Goal: Check status: Check status

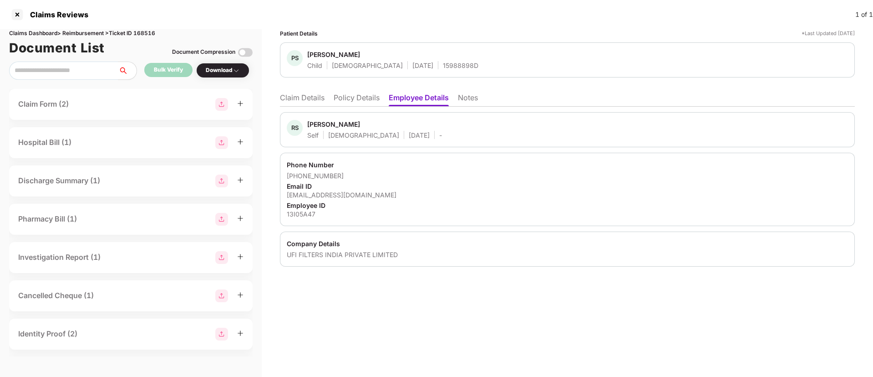
click at [356, 97] on li "Policy Details" at bounding box center [357, 99] width 46 height 13
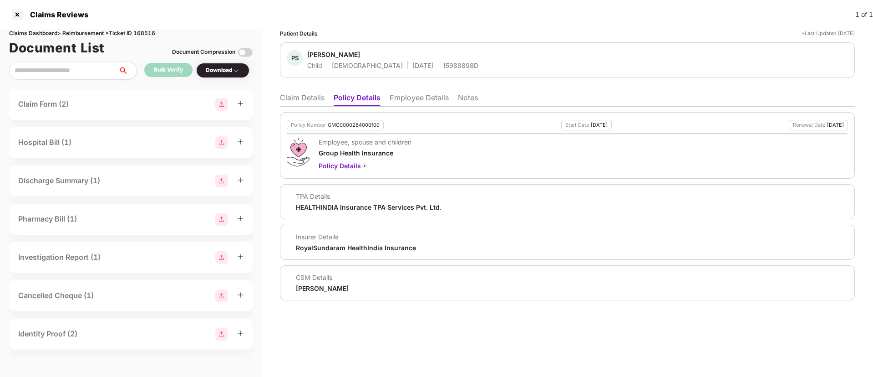
click at [305, 97] on li "Claim Details" at bounding box center [302, 99] width 45 height 13
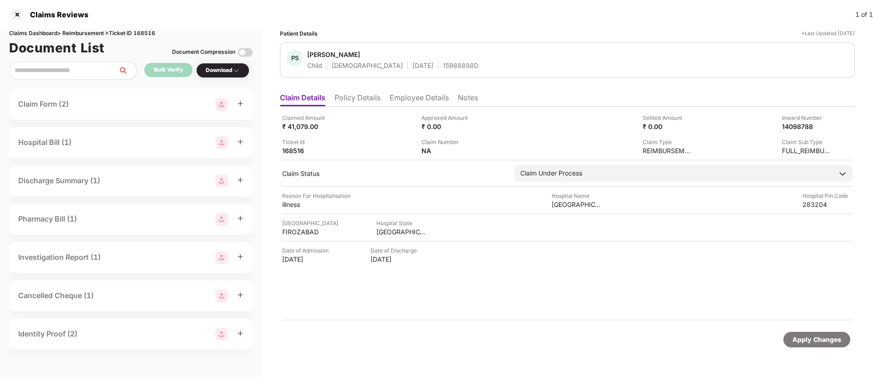
click at [367, 97] on li "Policy Details" at bounding box center [358, 99] width 46 height 13
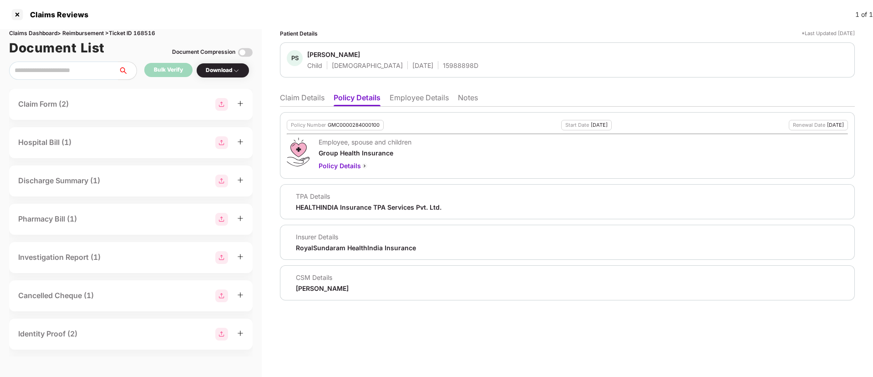
click at [310, 102] on li "Claim Details" at bounding box center [302, 99] width 45 height 13
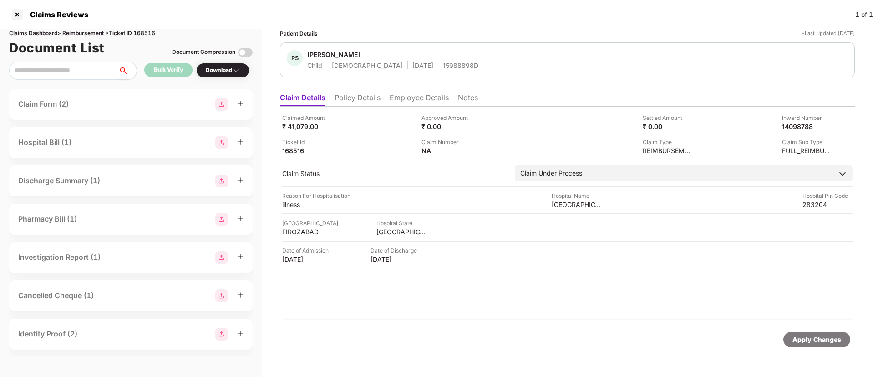
click at [354, 100] on li "Policy Details" at bounding box center [358, 99] width 46 height 13
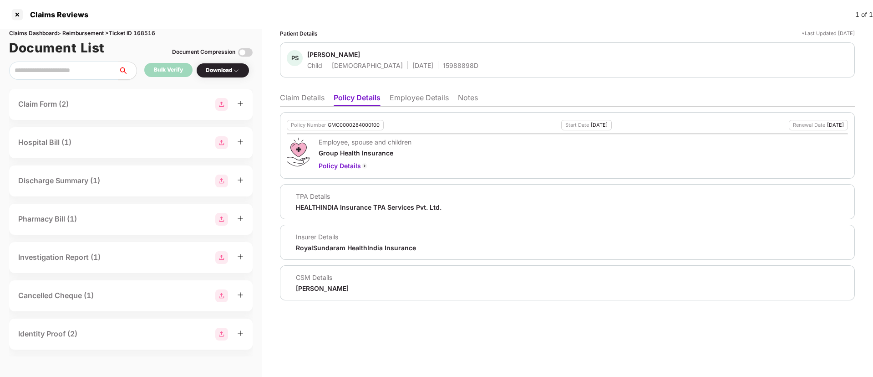
click at [290, 99] on li "Claim Details" at bounding box center [302, 99] width 45 height 13
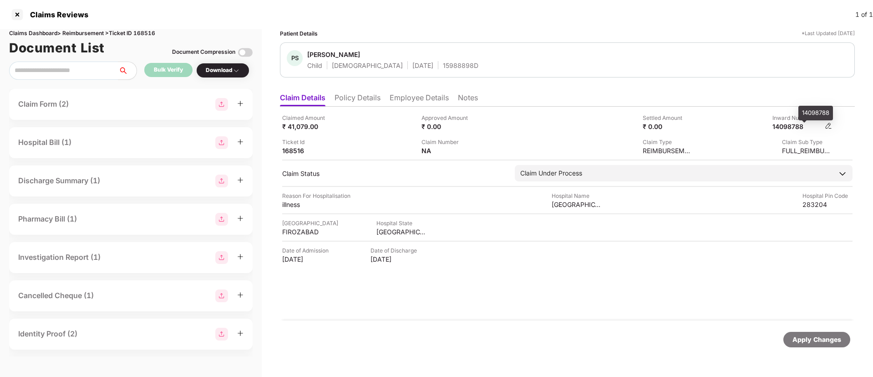
click at [792, 129] on div "14098788" at bounding box center [798, 126] width 50 height 9
copy div "14098788"
click at [359, 127] on div "Claimed Amount ₹ 41,079.00" at bounding box center [348, 121] width 132 height 17
click at [350, 100] on li "Policy Details" at bounding box center [358, 99] width 46 height 13
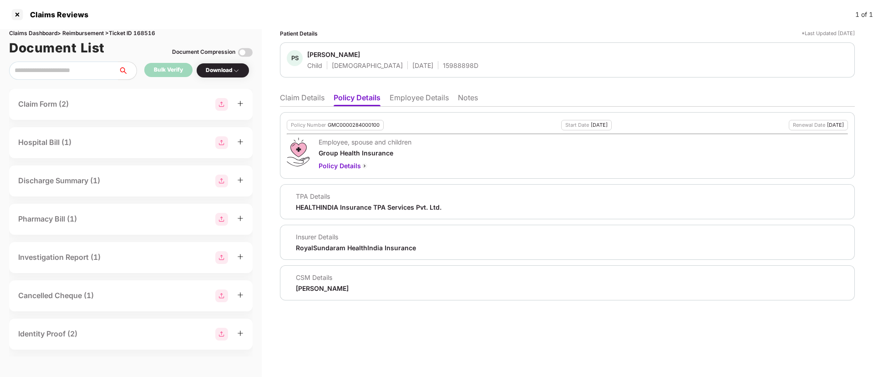
click at [290, 100] on li "Claim Details" at bounding box center [302, 99] width 45 height 13
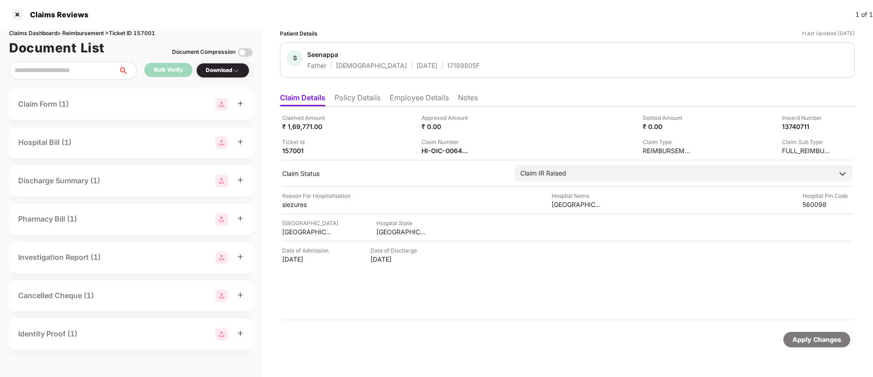
click at [138, 31] on div "Claims Dashboard > Reimbursement > Ticket ID 157001" at bounding box center [131, 33] width 244 height 9
copy div "157001"
click at [18, 18] on div at bounding box center [17, 14] width 15 height 15
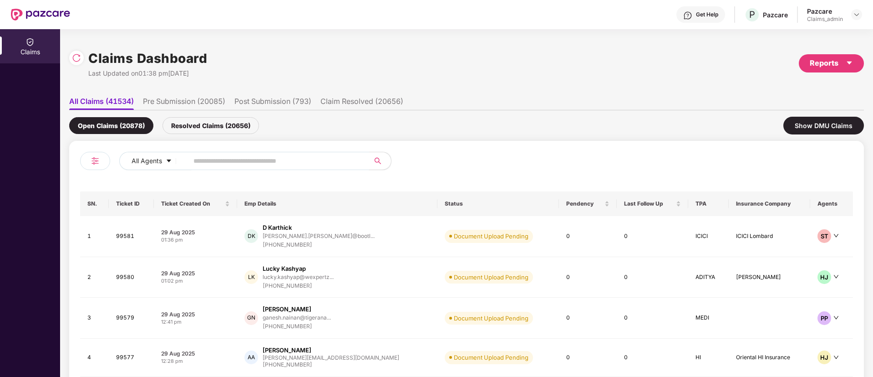
click at [212, 161] on input "text" at bounding box center [274, 161] width 163 height 14
paste input "******"
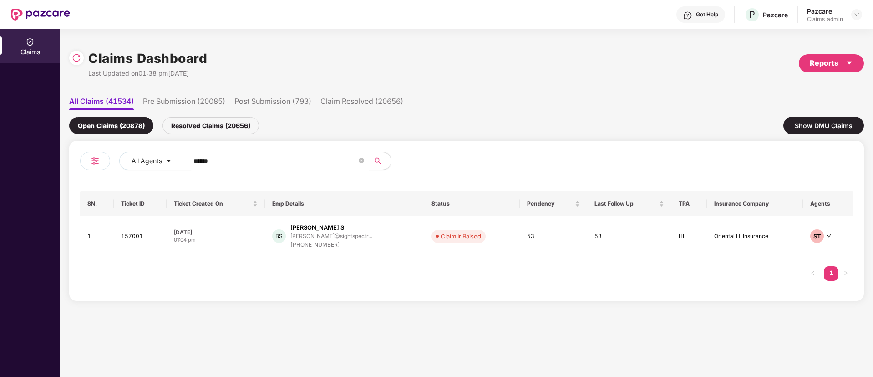
type input "******"
